Goal: Task Accomplishment & Management: Manage account settings

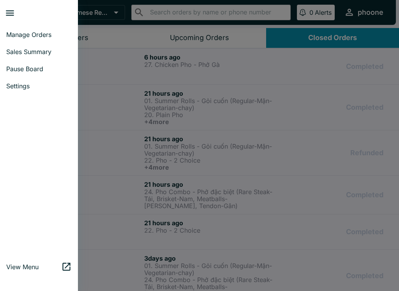
click at [13, 51] on span "Sales Summary" at bounding box center [38, 52] width 65 height 8
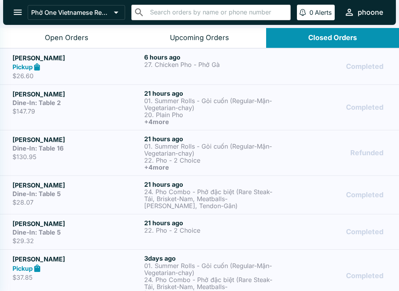
select select "03:00"
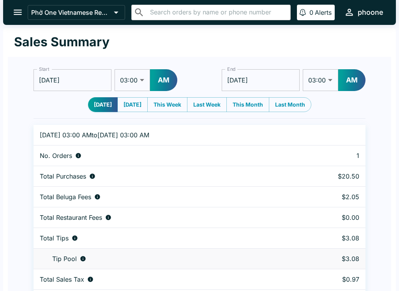
click at [19, 19] on button "open drawer" at bounding box center [18, 12] width 20 height 20
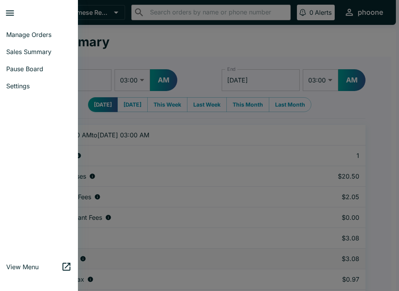
click at [15, 34] on span "Manage Orders" at bounding box center [38, 35] width 65 height 8
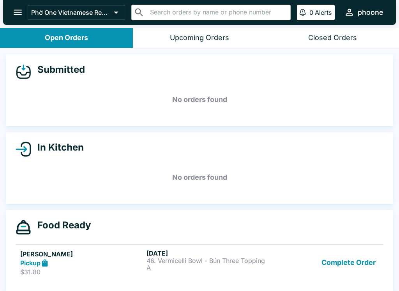
click at [149, 271] on div "[DATE] 46. Vermicelli Bowl - Bún Three Topping A" at bounding box center [207, 262] width 123 height 27
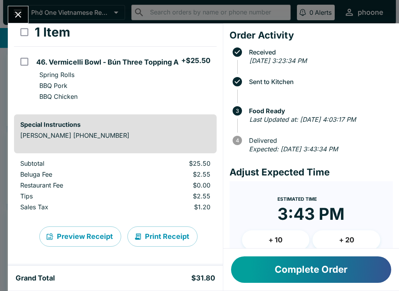
scroll to position [44, 0]
click at [162, 239] on button "Print Receipt" at bounding box center [162, 236] width 70 height 20
